Goal: Entertainment & Leisure: Consume media (video, audio)

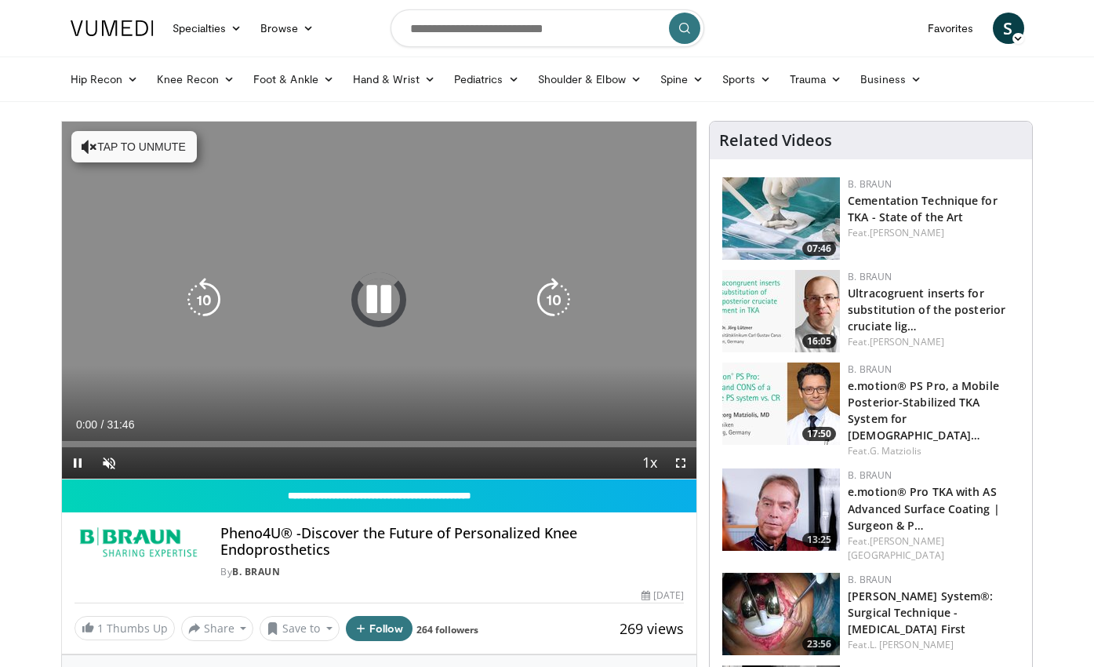
click at [111, 149] on button "Tap to unmute" at bounding box center [133, 146] width 125 height 31
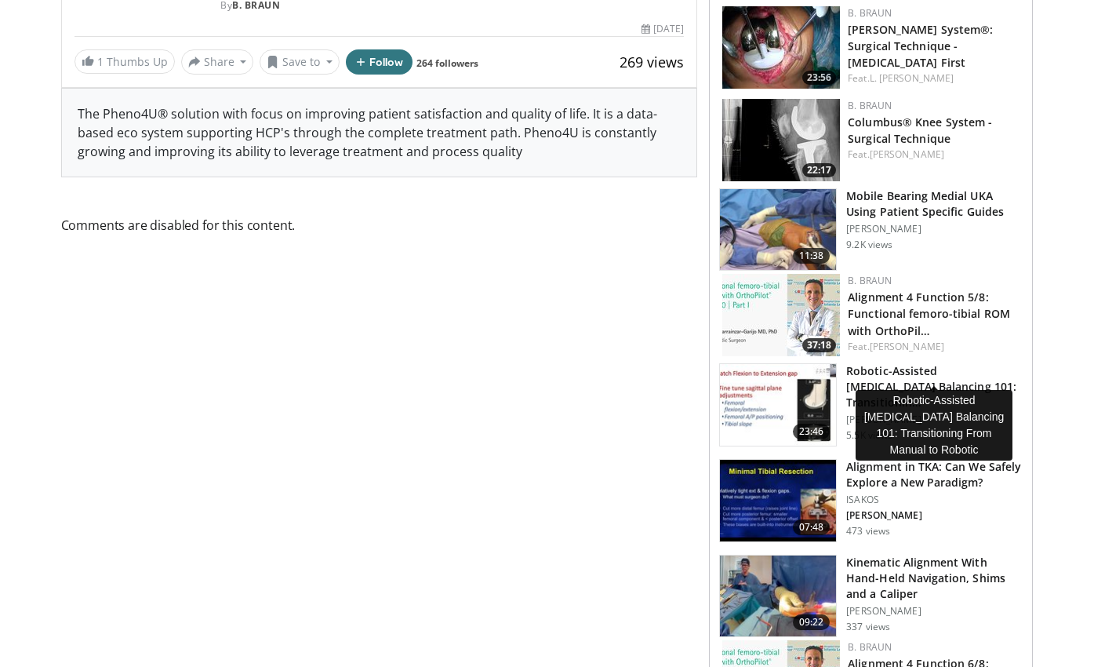
scroll to position [64, 0]
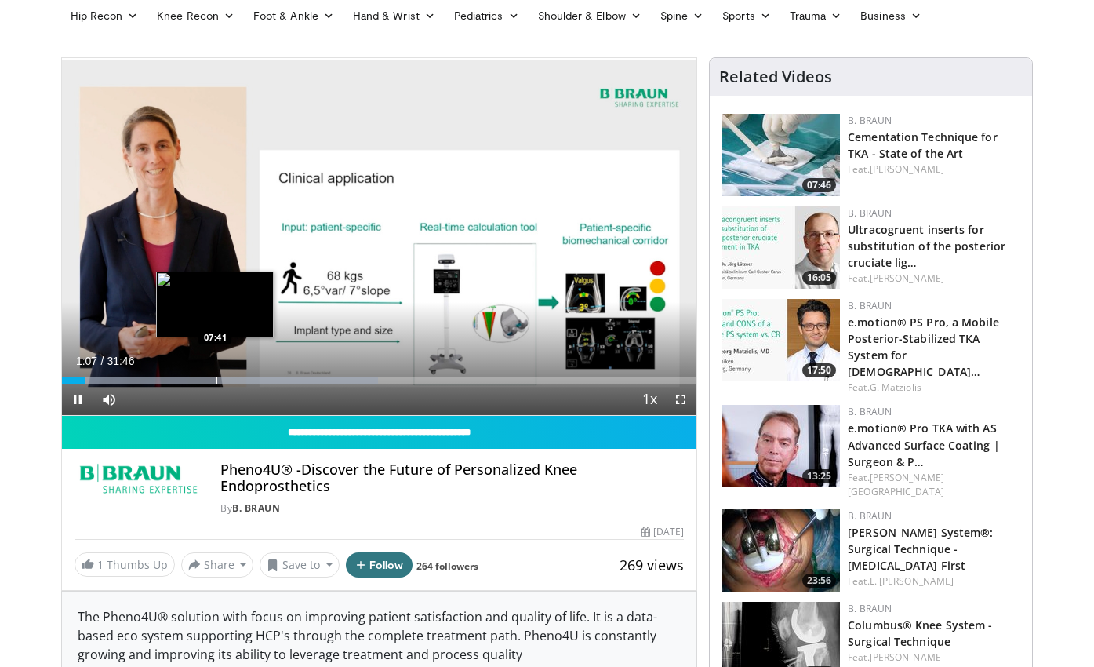
click at [215, 381] on div "10 seconds Tap to unmute" at bounding box center [379, 236] width 635 height 357
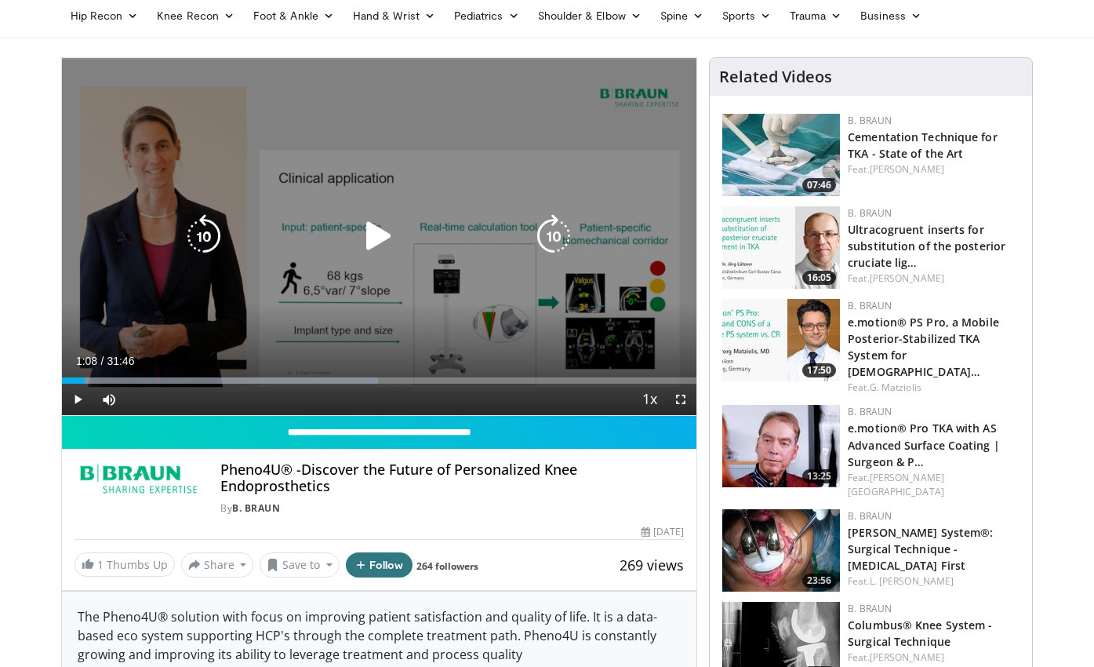
click at [369, 235] on icon "Video Player" at bounding box center [379, 236] width 44 height 44
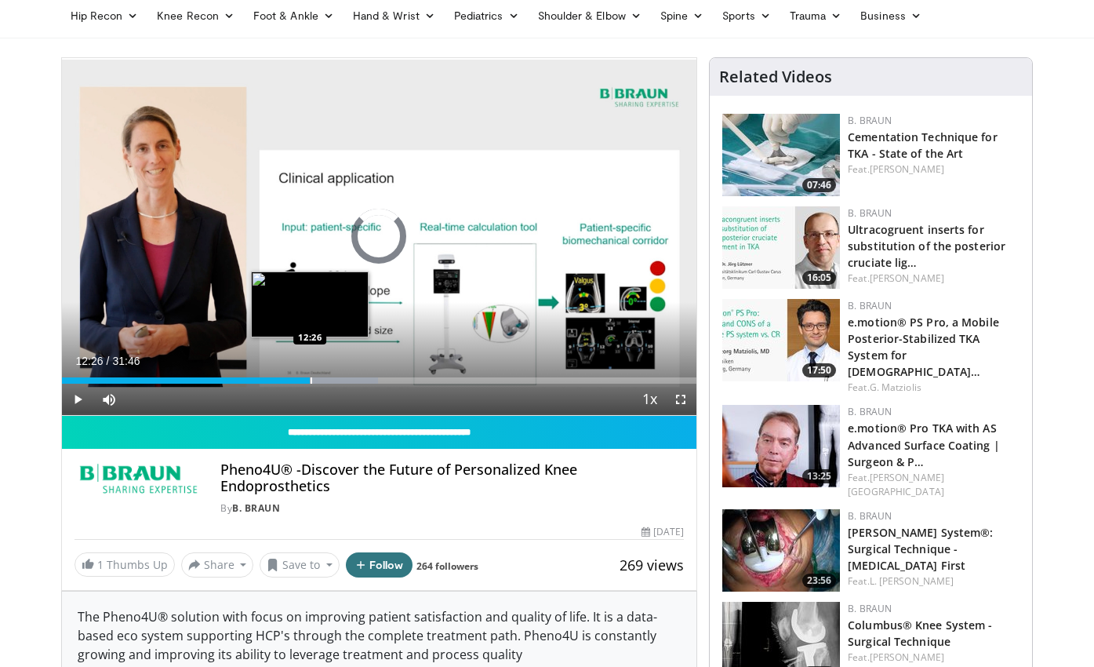
click at [310, 376] on div "Loaded : 49.83% 12:26 12:26" at bounding box center [379, 376] width 635 height 15
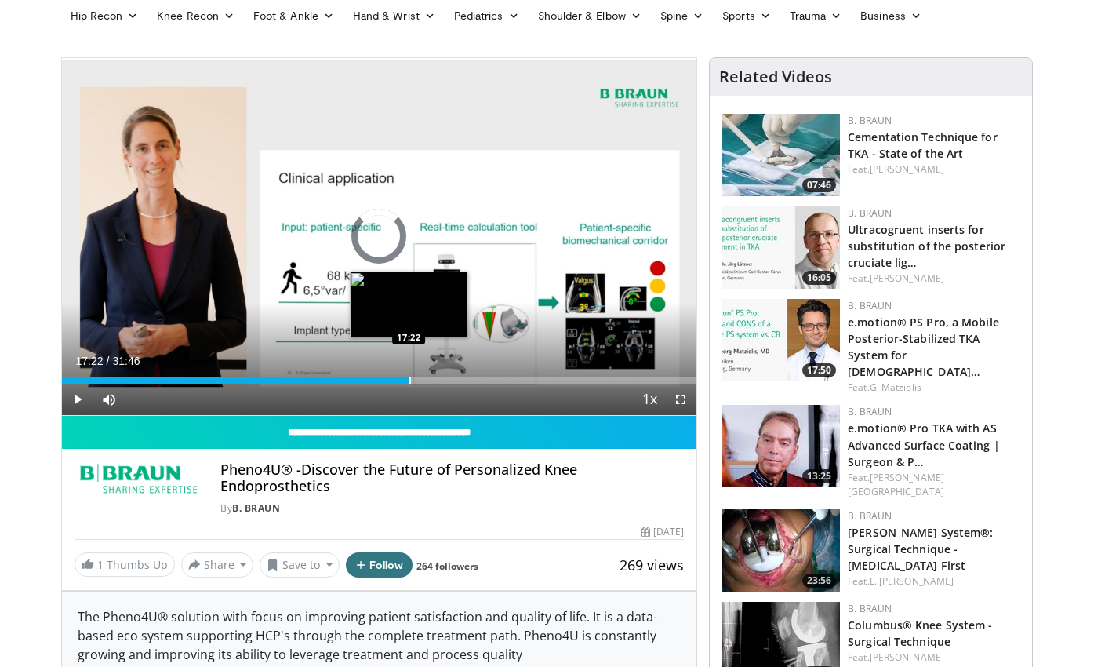
click at [409, 380] on div "Progress Bar" at bounding box center [410, 380] width 2 height 6
click at [442, 379] on div "Progress Bar" at bounding box center [443, 380] width 2 height 6
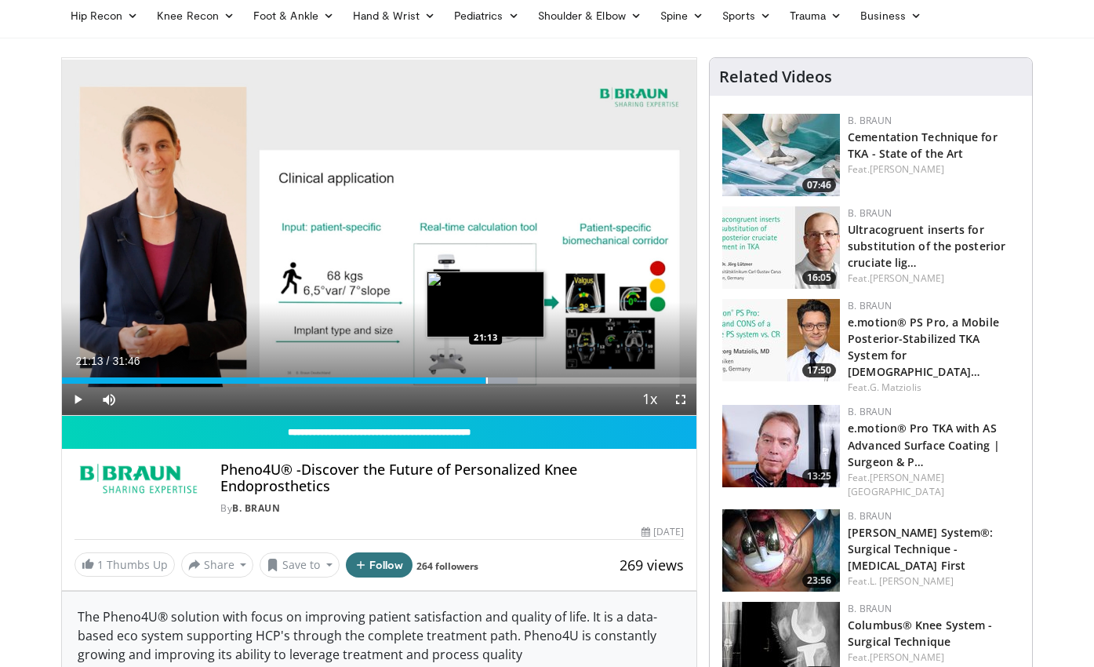
click at [486, 378] on div "Progress Bar" at bounding box center [487, 380] width 2 height 6
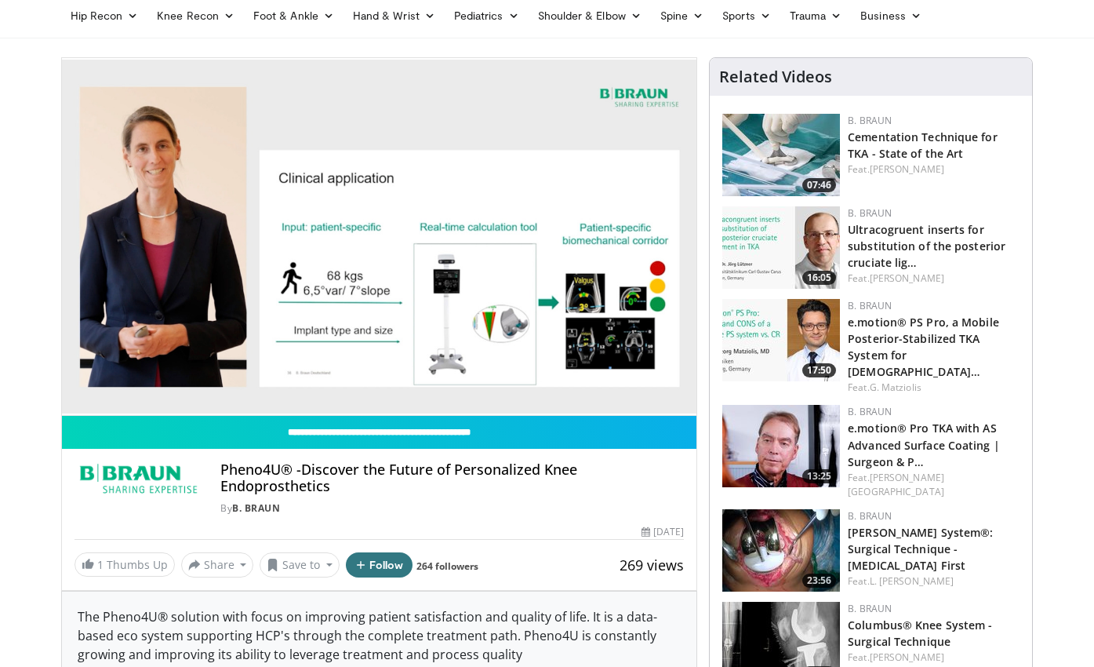
click at [528, 376] on div "10 seconds Tap to unmute" at bounding box center [379, 236] width 635 height 357
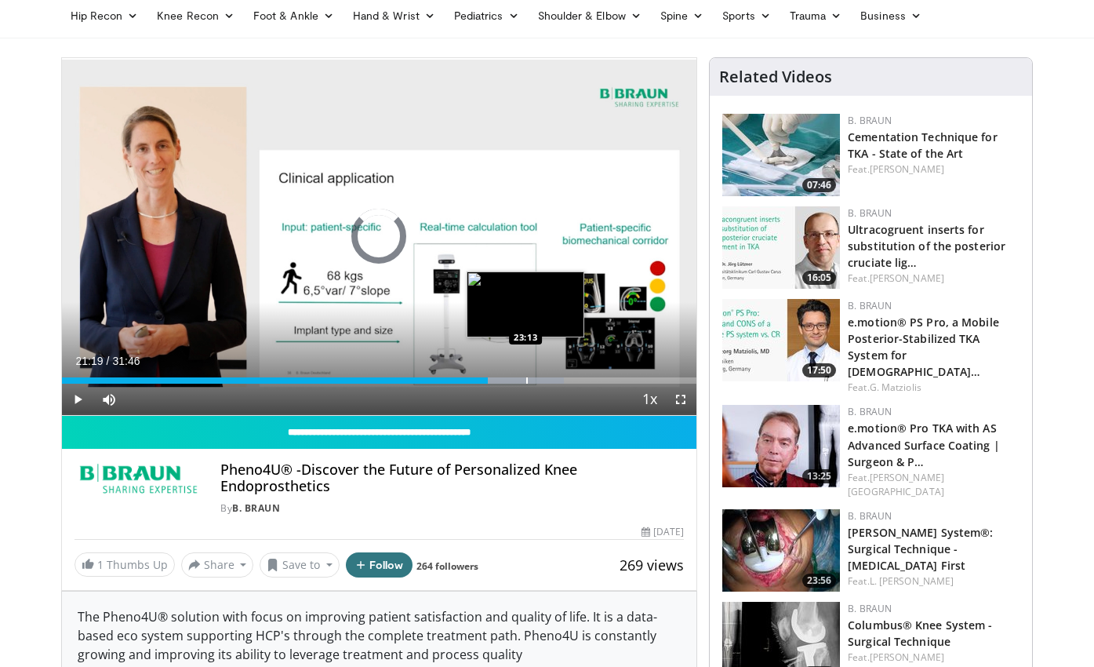
click at [526, 382] on div "Progress Bar" at bounding box center [527, 380] width 2 height 6
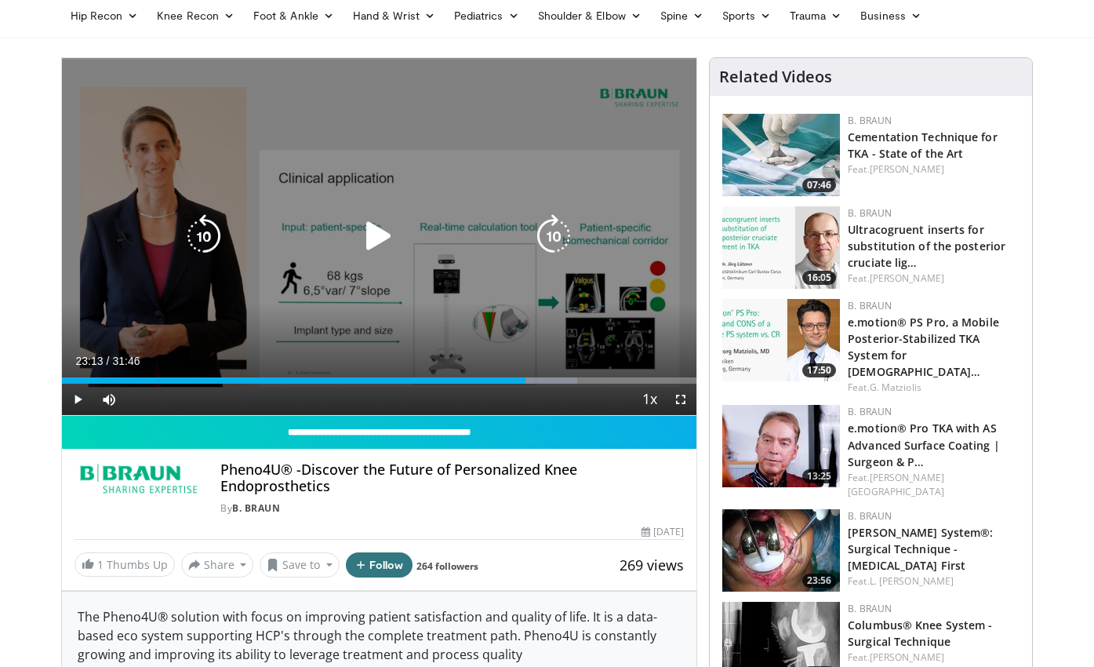
click at [376, 235] on icon "Video Player" at bounding box center [379, 236] width 44 height 44
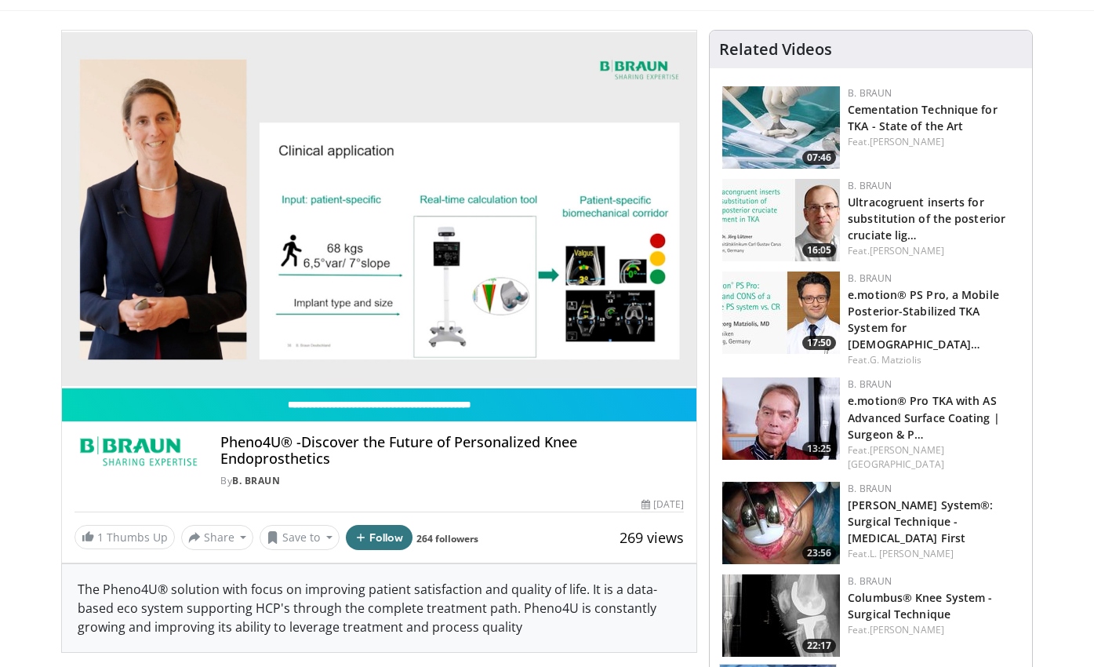
scroll to position [0, 0]
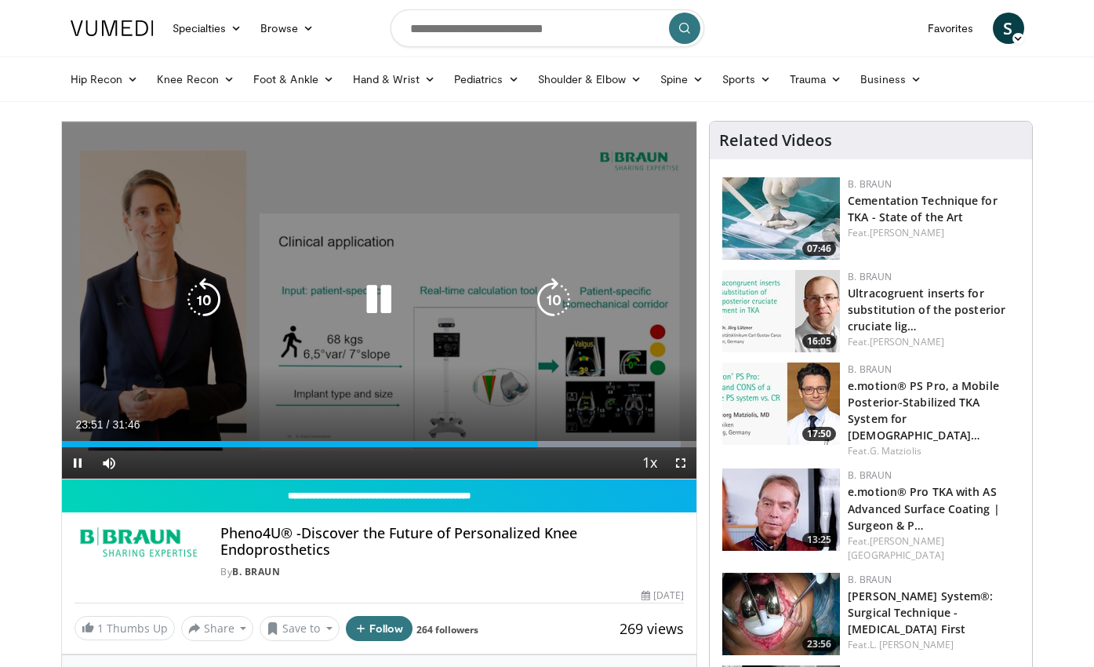
click at [683, 466] on span "Video Player" at bounding box center [680, 462] width 31 height 31
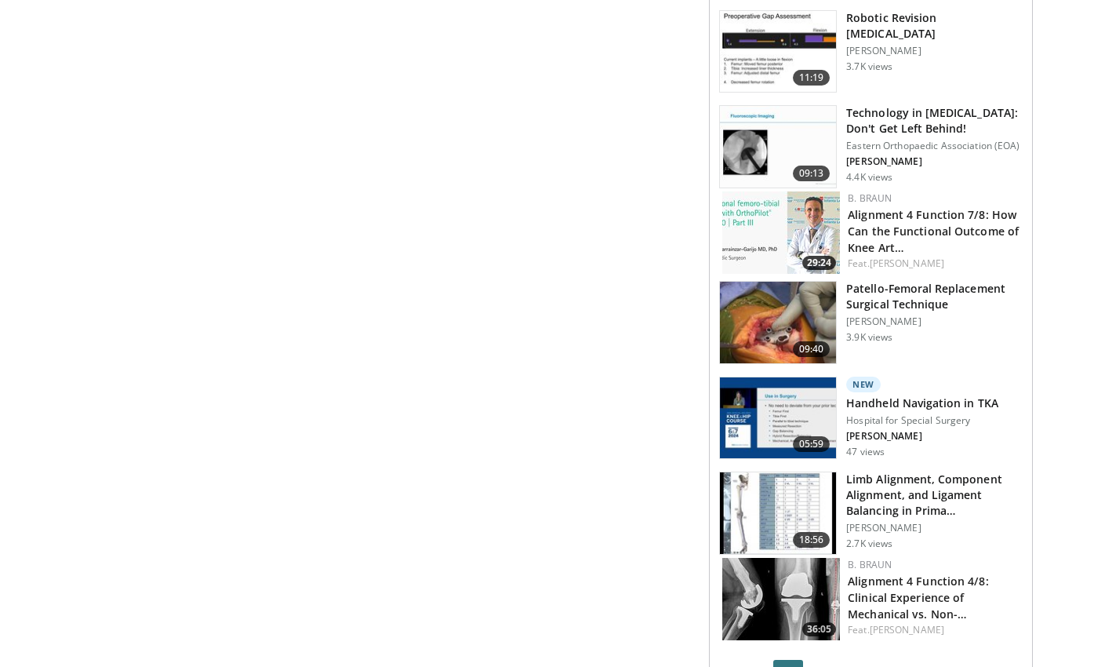
scroll to position [1406, 0]
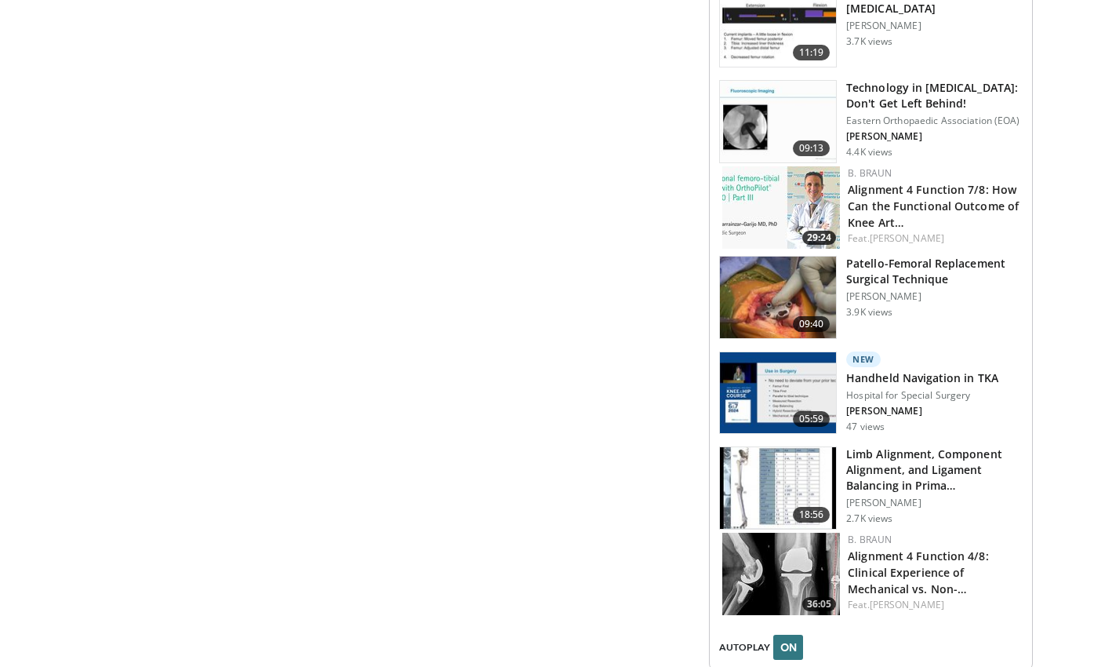
click at [792, 364] on img at bounding box center [778, 393] width 116 height 82
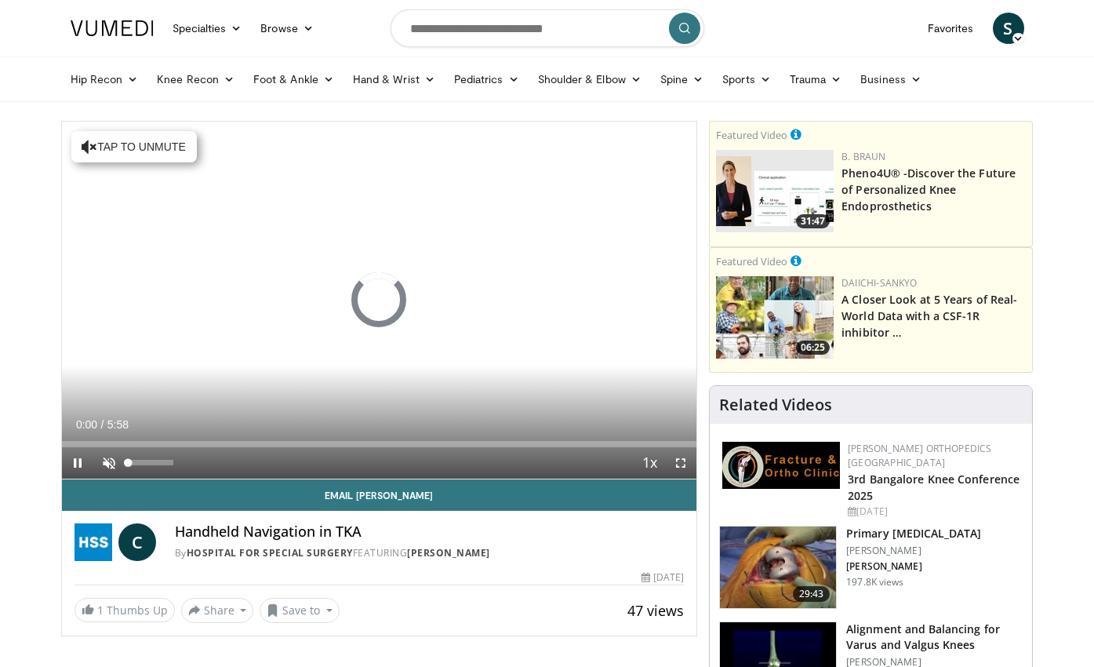
click at [104, 463] on span "Video Player" at bounding box center [108, 462] width 31 height 31
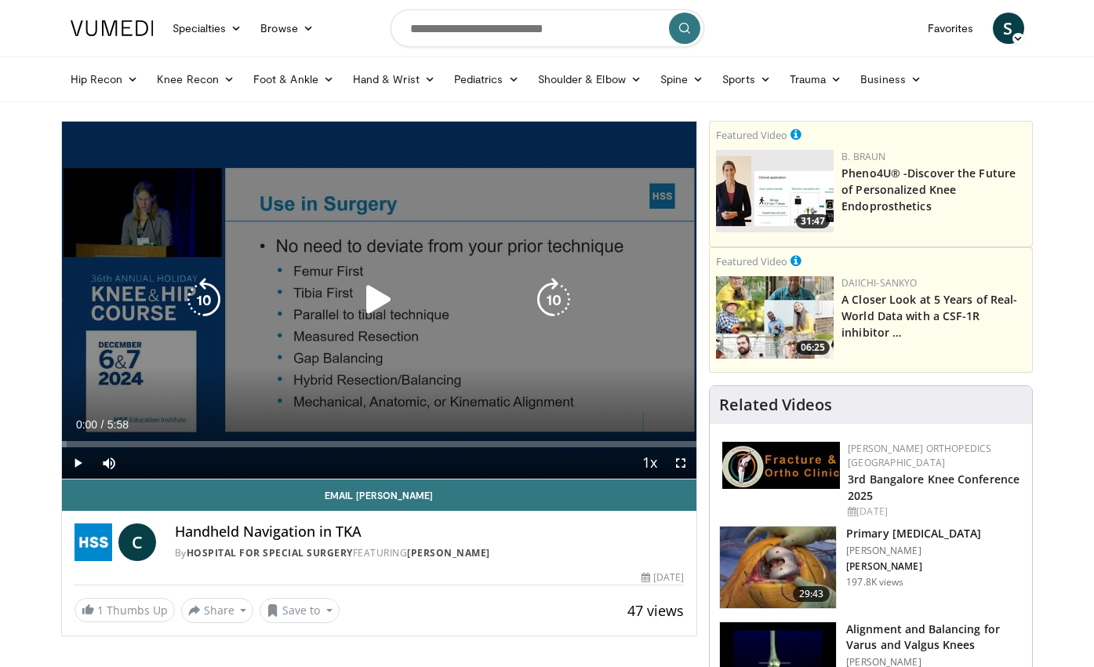
click at [373, 298] on icon "Video Player" at bounding box center [379, 300] width 44 height 44
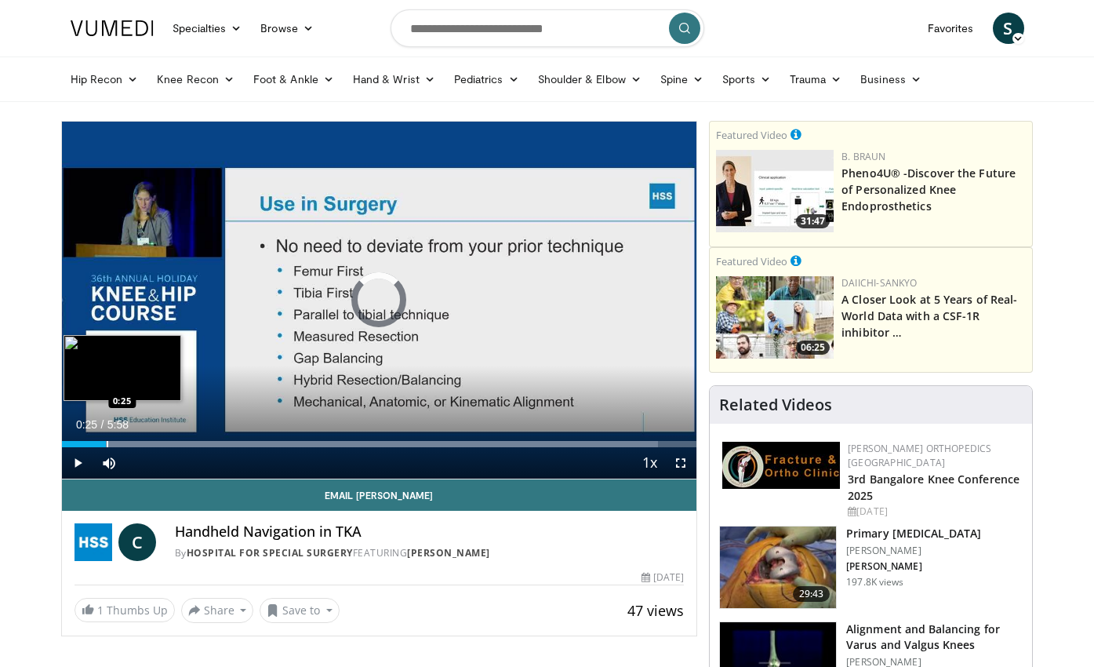
click at [107, 442] on div "Progress Bar" at bounding box center [108, 444] width 2 height 6
click at [136, 442] on div "Progress Bar" at bounding box center [137, 444] width 2 height 6
click at [151, 445] on div "Progress Bar" at bounding box center [152, 444] width 2 height 6
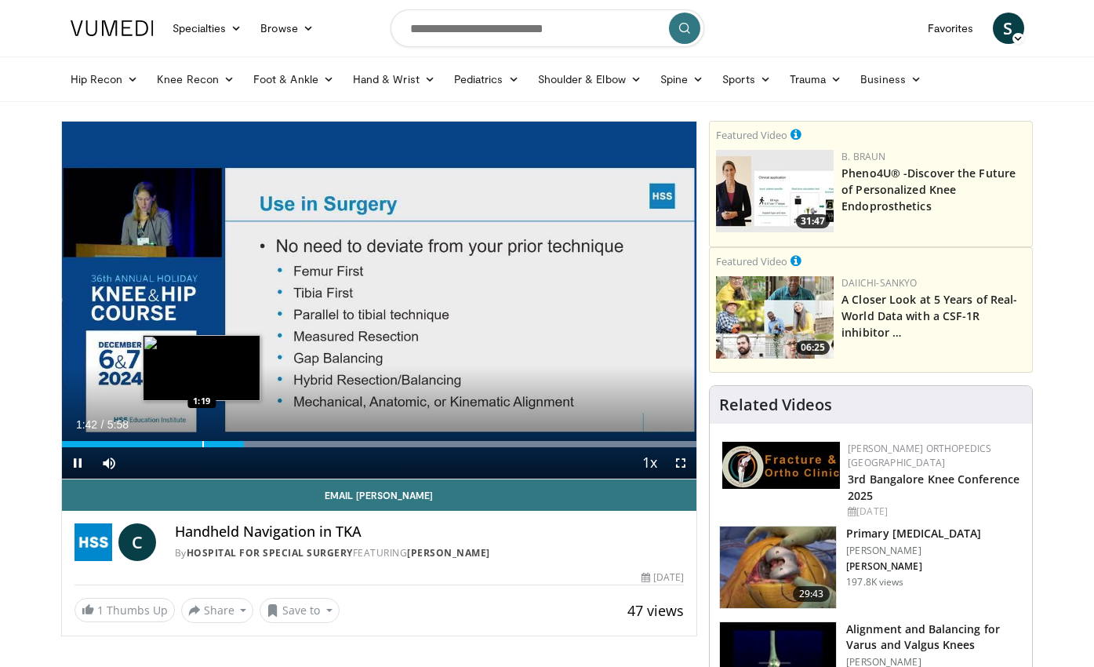
click at [202, 444] on div "Progress Bar" at bounding box center [203, 444] width 2 height 6
click at [205, 445] on div "Progress Bar" at bounding box center [206, 444] width 2 height 6
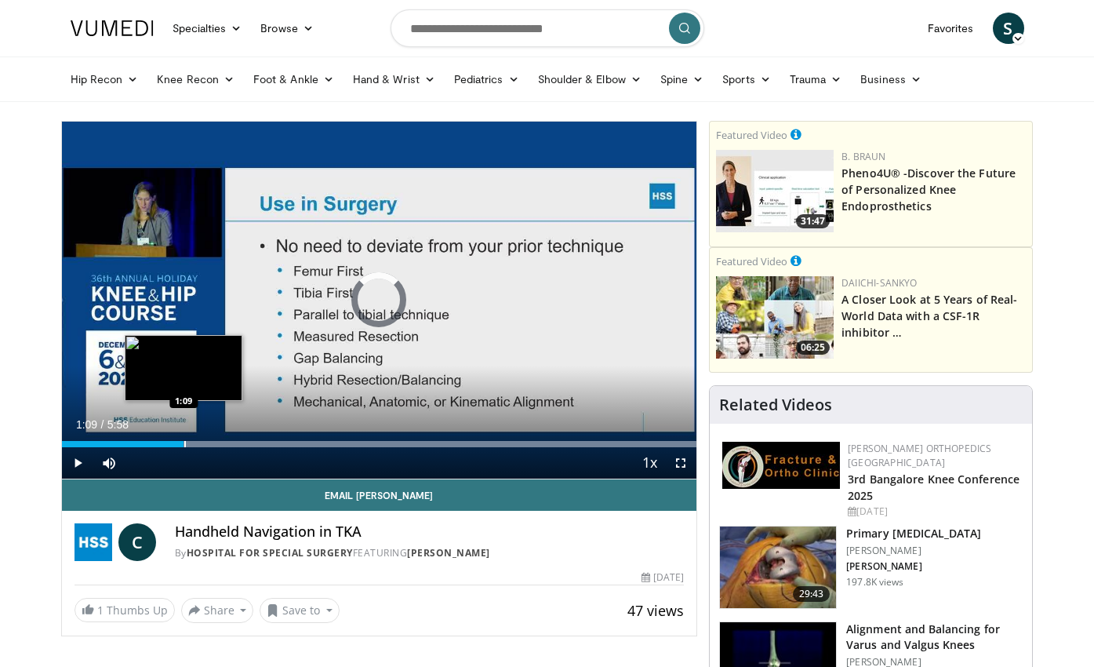
click at [184, 444] on div "Progress Bar" at bounding box center [185, 444] width 2 height 6
click at [172, 445] on div "Progress Bar" at bounding box center [173, 444] width 2 height 6
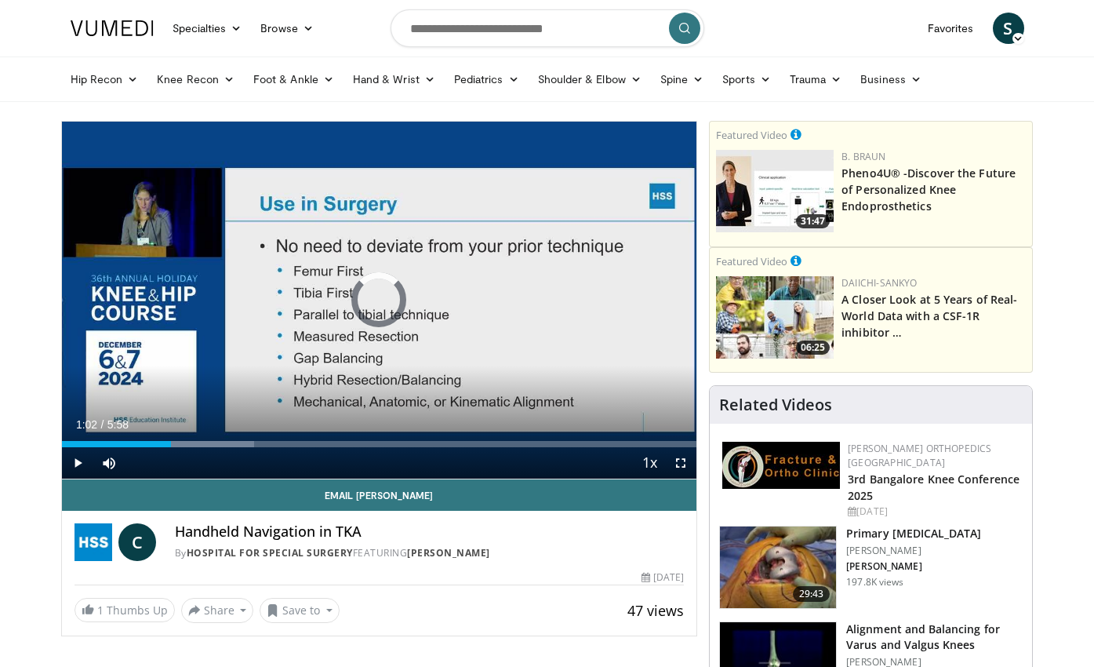
click at [75, 462] on span "Video Player" at bounding box center [77, 462] width 31 height 31
click at [678, 464] on span "Video Player" at bounding box center [680, 462] width 31 height 31
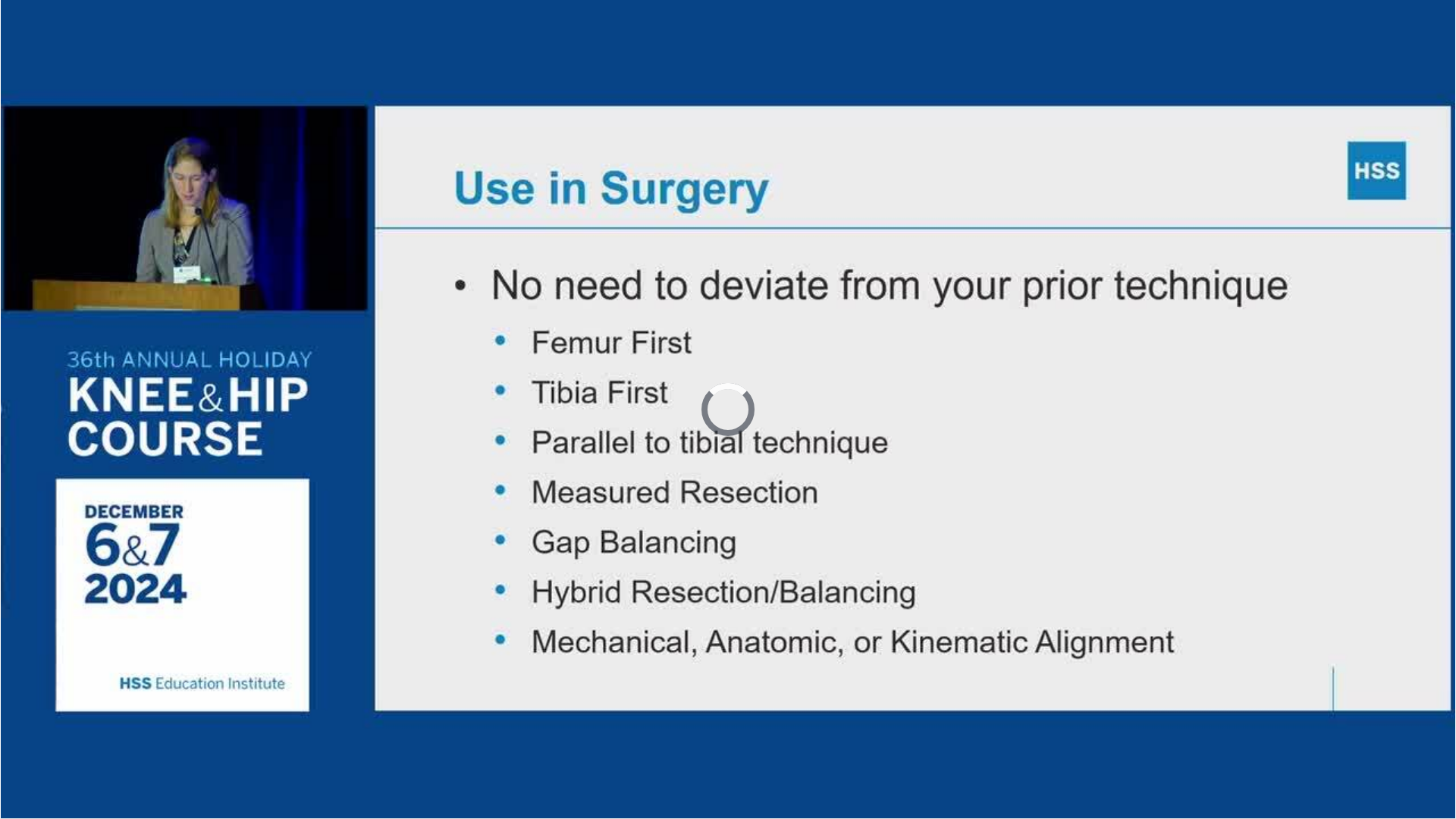
click at [273, 644] on video-js "**********" at bounding box center [728, 409] width 1456 height 819
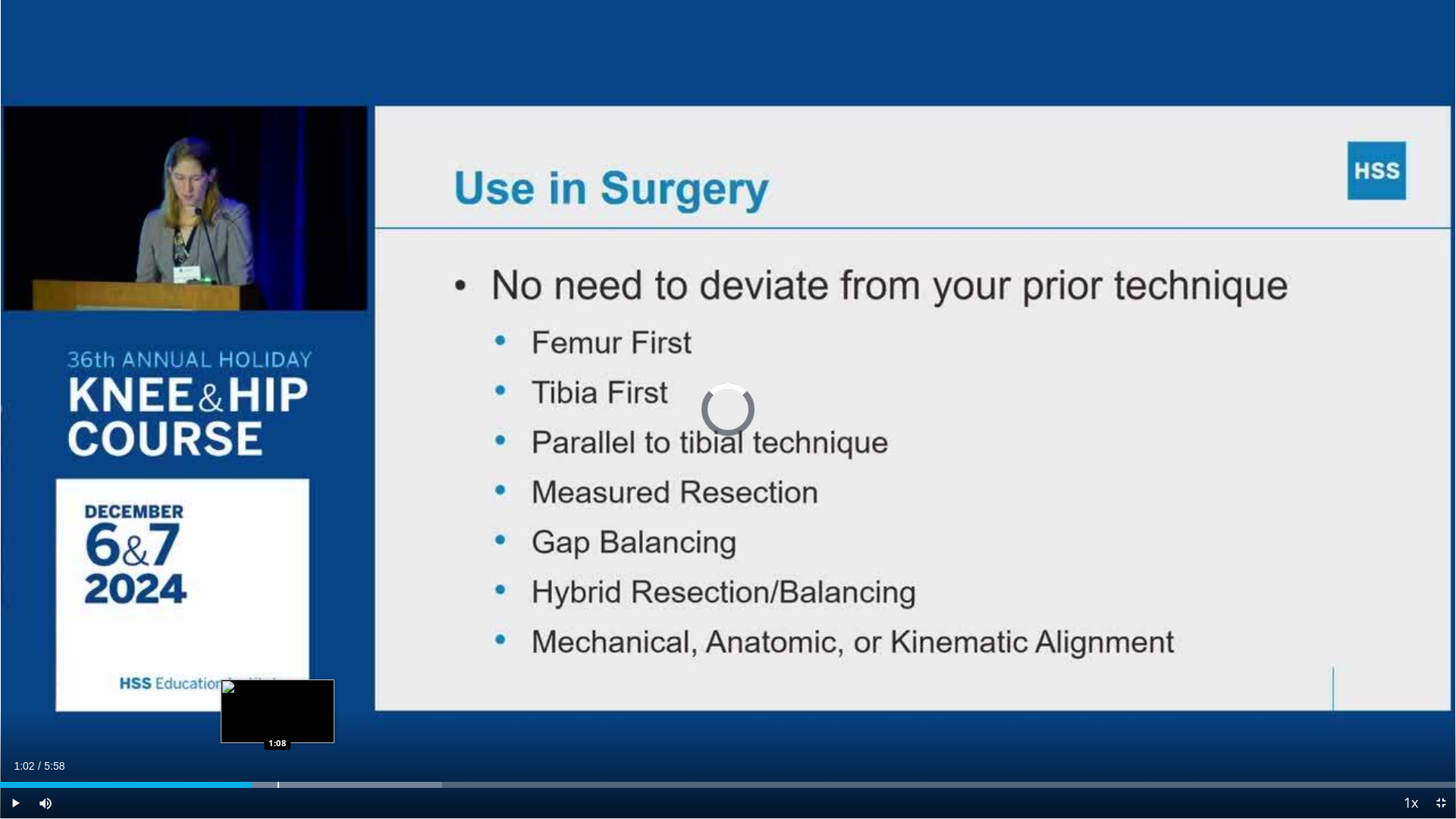
click at [277, 644] on div "Progress Bar" at bounding box center [278, 785] width 2 height 6
